Goal: Task Accomplishment & Management: Use online tool/utility

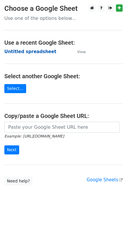
click at [36, 53] on strong "Untitled spreadsheet" at bounding box center [30, 51] width 52 height 5
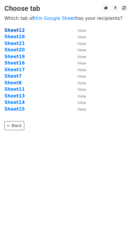
click at [16, 30] on strong "Sheet12" at bounding box center [14, 30] width 20 height 5
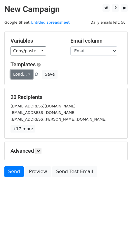
click at [23, 75] on link "Load..." at bounding box center [22, 74] width 22 height 9
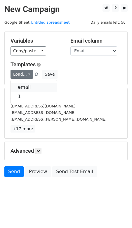
click at [27, 86] on link "email" at bounding box center [34, 87] width 46 height 9
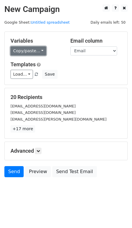
click at [35, 53] on link "Copy/paste..." at bounding box center [29, 50] width 36 height 9
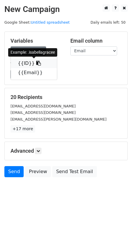
click at [28, 62] on link "{{ID}}" at bounding box center [34, 63] width 46 height 9
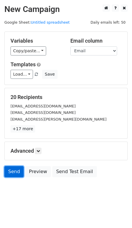
click at [8, 171] on link "Send" at bounding box center [13, 171] width 19 height 11
